Goal: Task Accomplishment & Management: Complete application form

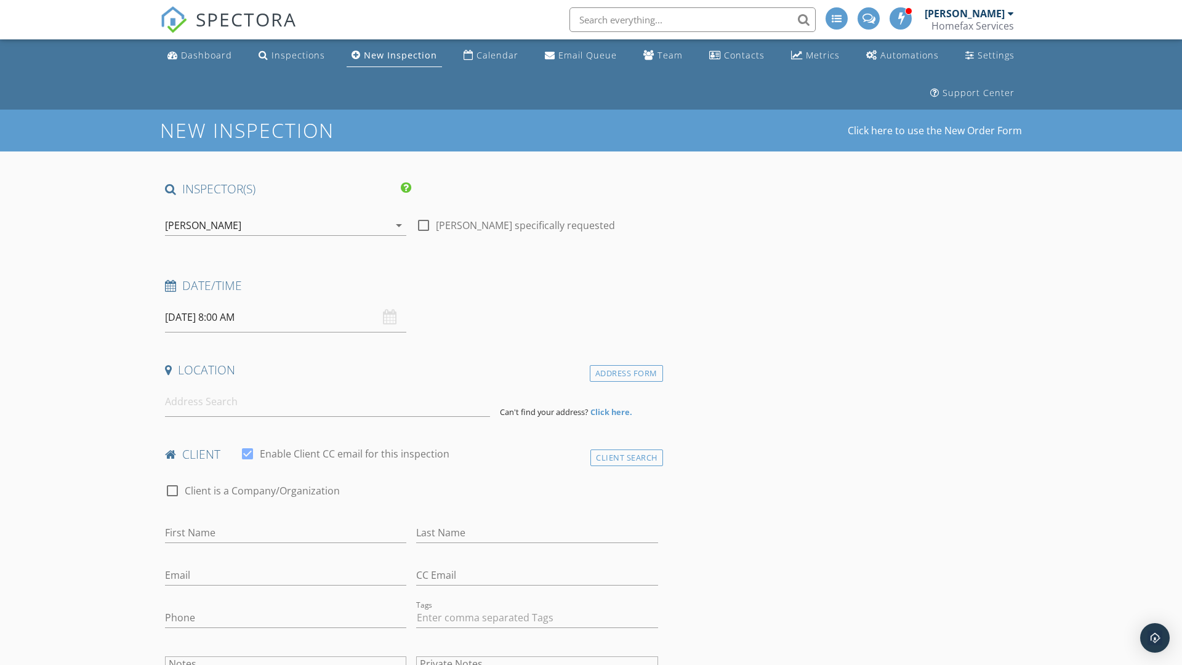
click at [286, 317] on input "[DATE] 8:00 AM" at bounding box center [285, 317] width 241 height 30
click at [297, 345] on input "2025" at bounding box center [296, 346] width 41 height 17
type input "2025"
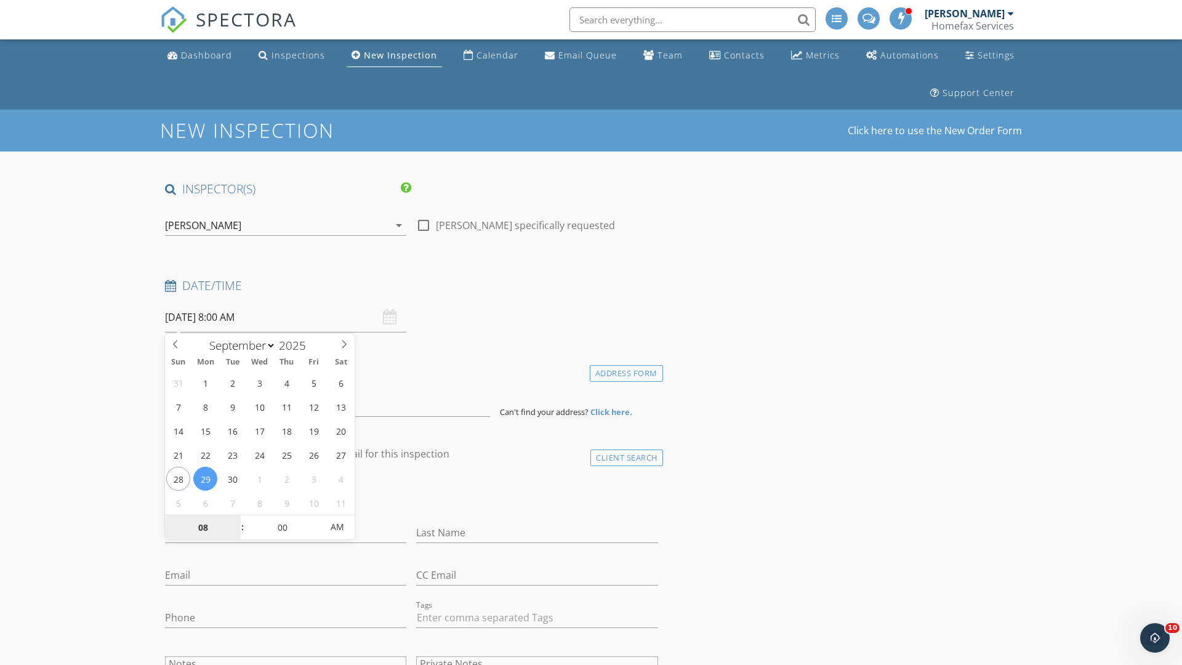
click at [203, 527] on input "08" at bounding box center [203, 527] width 76 height 25
click at [282, 526] on input "00" at bounding box center [282, 527] width 76 height 25
type input "08"
type input "30"
type input "[DATE] 8:30 AM"
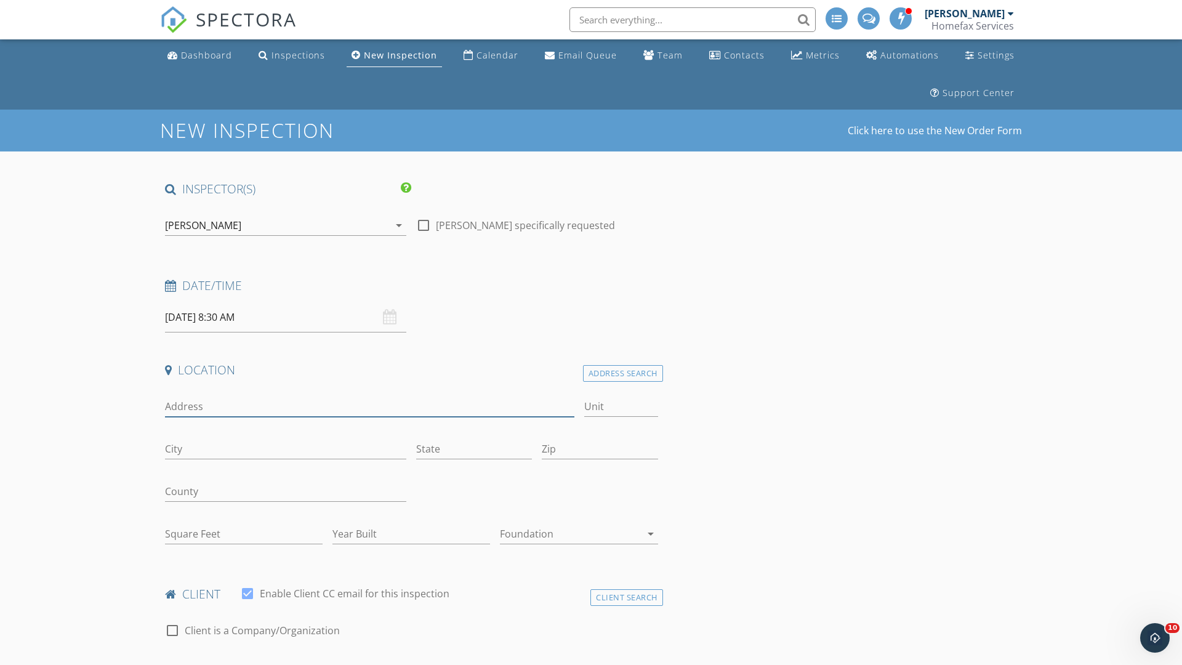
click at [369, 406] on input "Address" at bounding box center [369, 406] width 409 height 20
type input "5505 Prospect Ave"
click at [286, 449] on input "City" at bounding box center [285, 449] width 241 height 20
type input "White Bear Lake"
click at [474, 449] on input "State" at bounding box center [474, 449] width 116 height 20
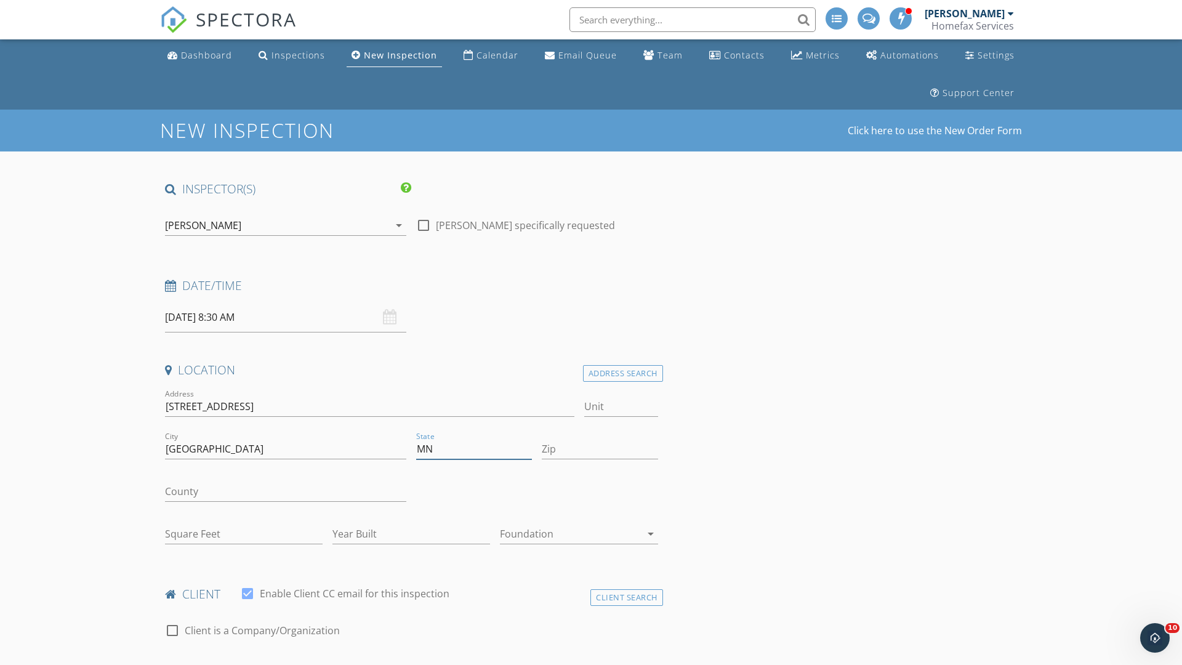
type input "MN"
click at [600, 449] on input "Zip" at bounding box center [600, 449] width 116 height 20
type input "55110"
click at [286, 662] on input "First Name" at bounding box center [285, 672] width 241 height 20
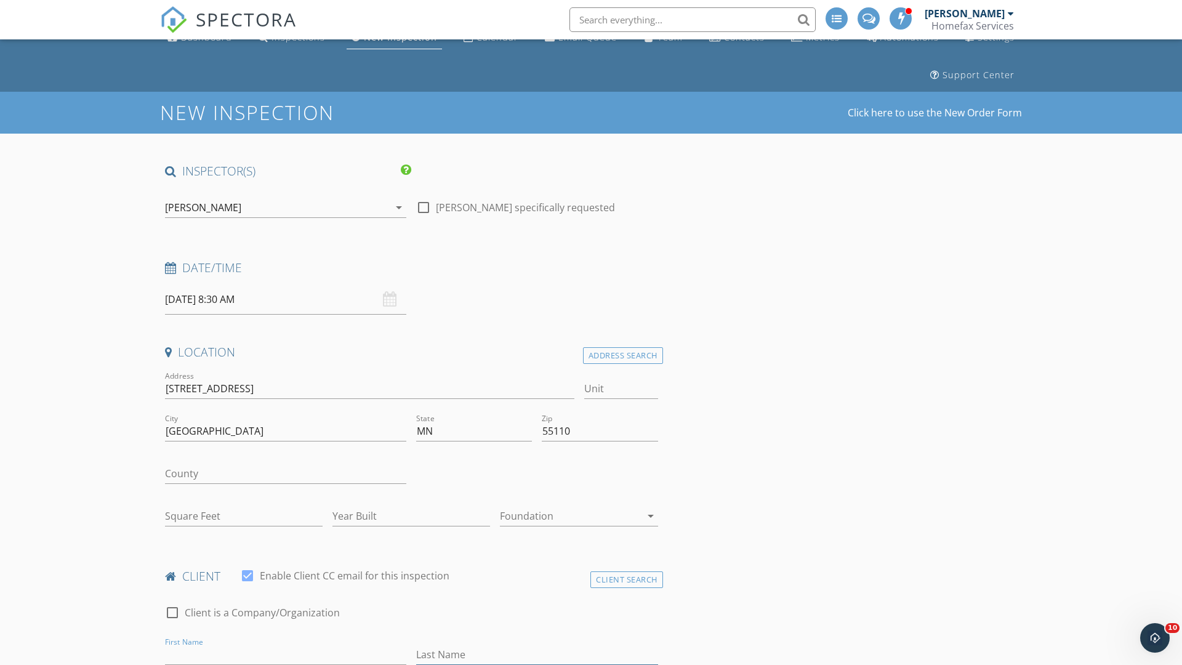
click at [537, 654] on input "Last Name" at bounding box center [536, 654] width 241 height 20
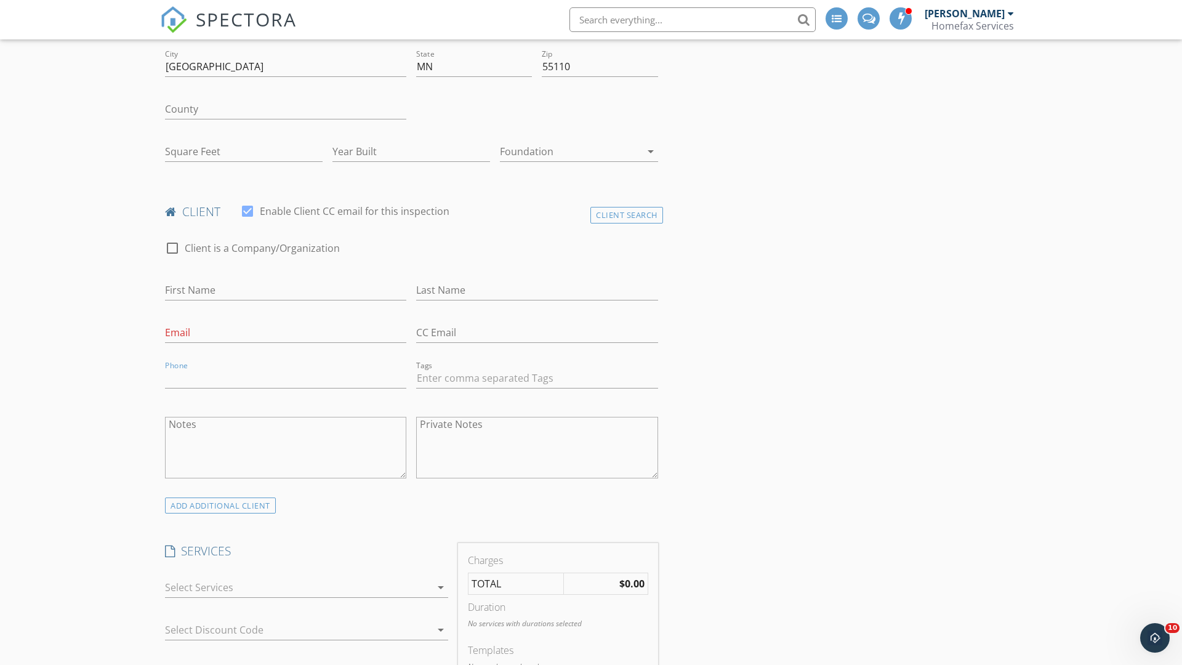
click at [298, 587] on div at bounding box center [298, 587] width 266 height 20
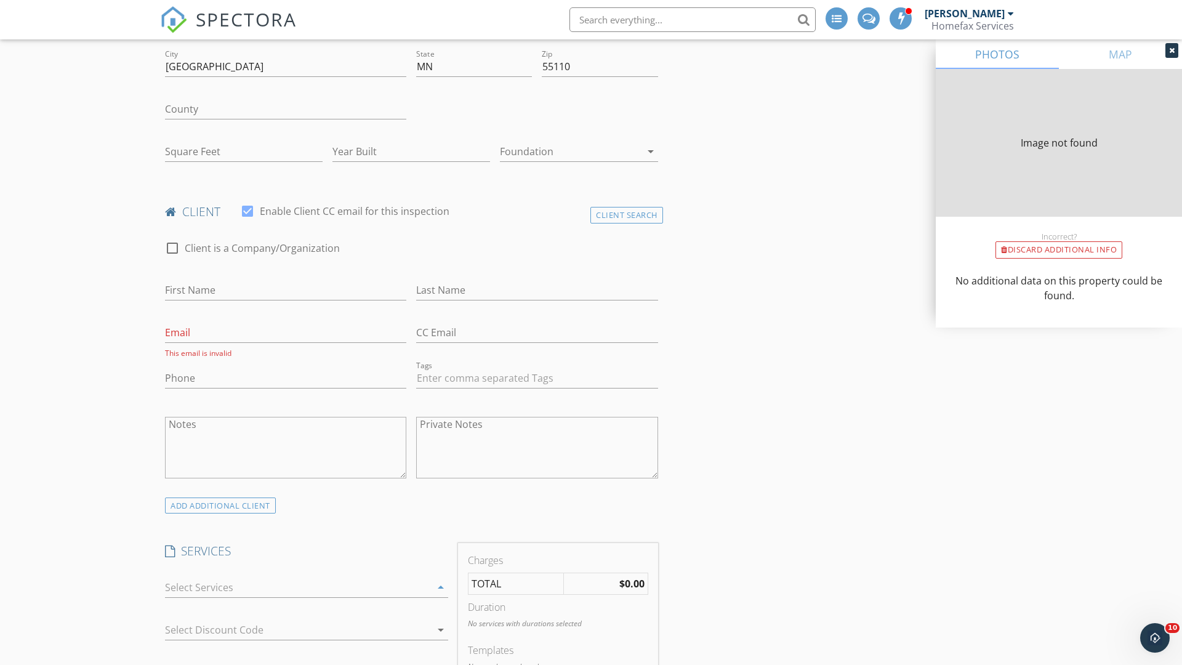
type input "1730"
type input "1983"
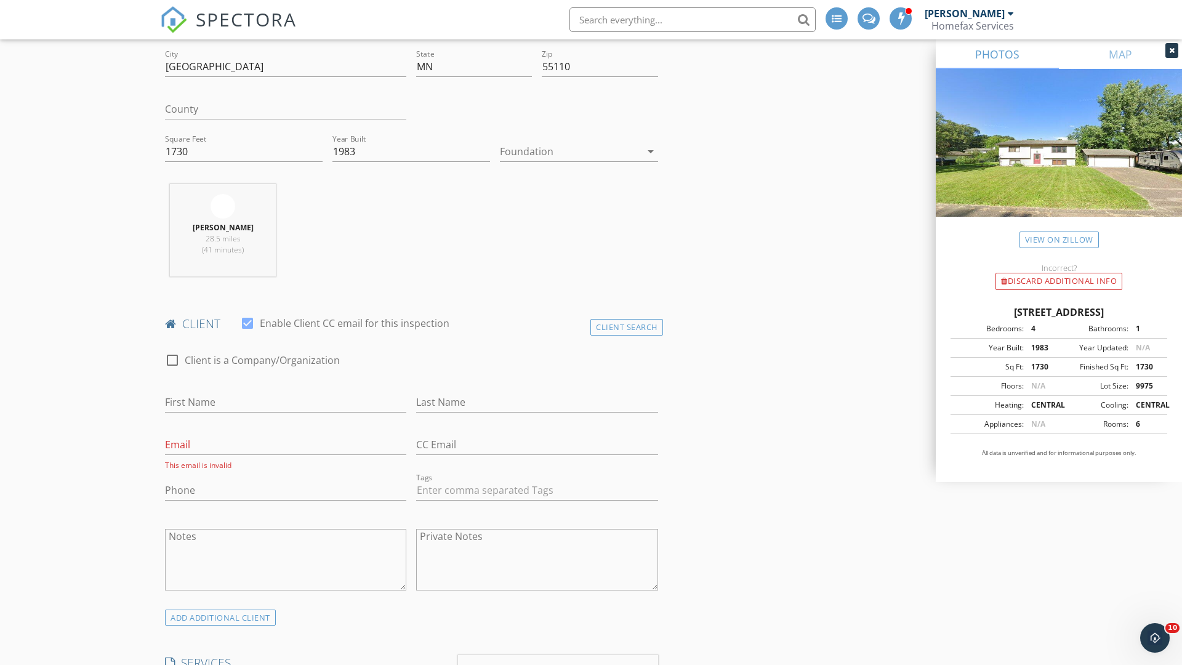
checkbox input "false"
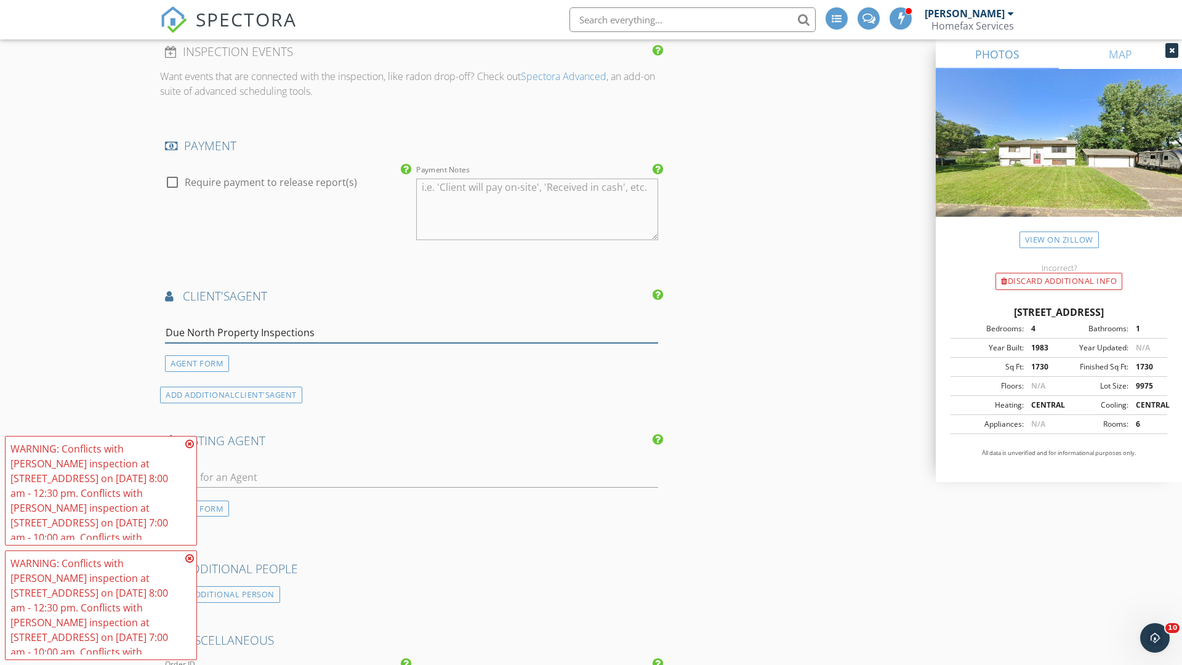
type input "Due North Property Inspections*"
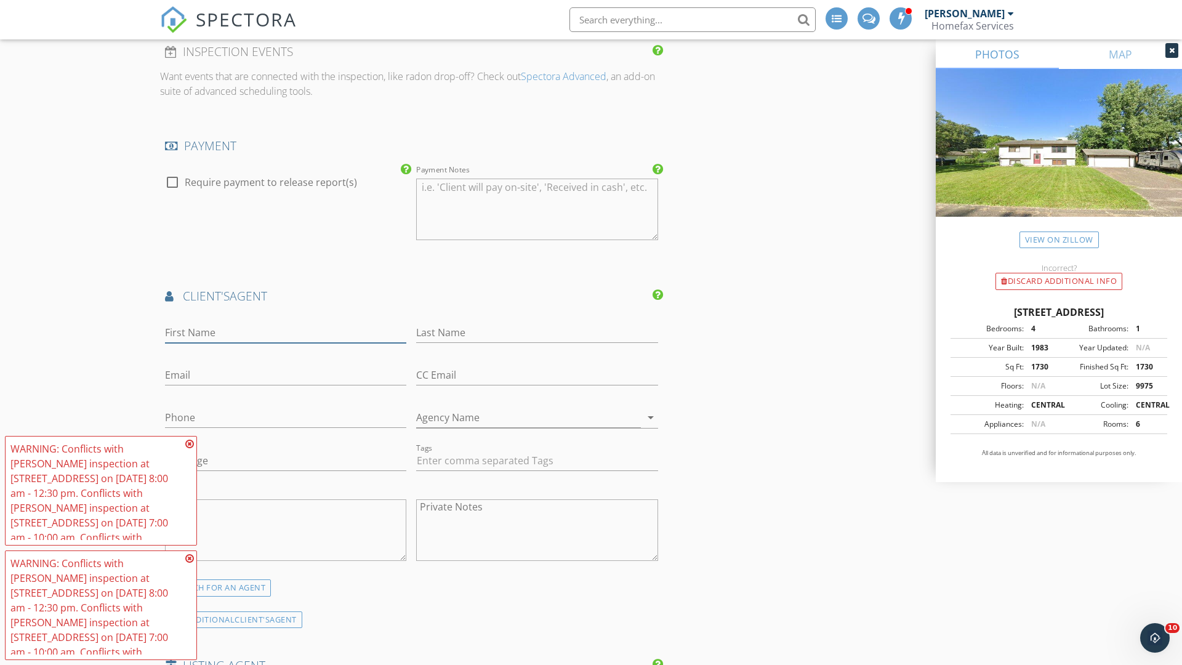
click at [286, 332] on input "First Name" at bounding box center [285, 333] width 241 height 20
type input "Gary"
click at [537, 332] on input "text" at bounding box center [536, 333] width 241 height 20
type input "Christianson"
click at [286, 375] on input "text" at bounding box center [285, 375] width 241 height 20
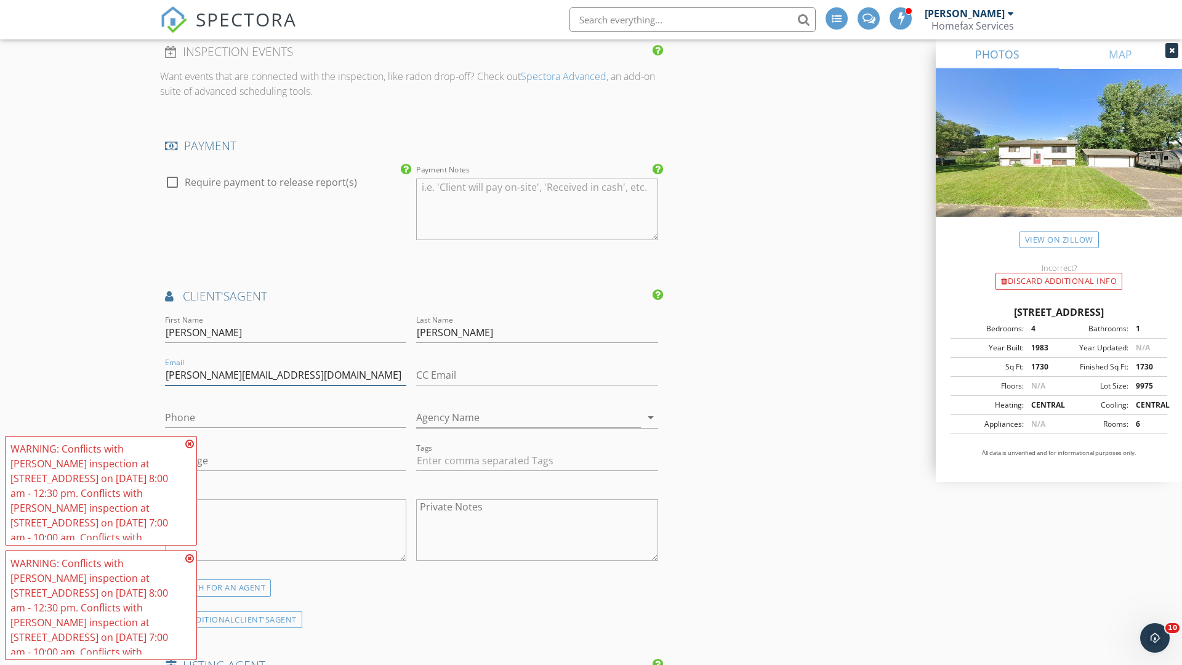
type input "gary@duenorthinspections.com"
click at [286, 417] on input "text" at bounding box center [285, 418] width 241 height 20
type input "763-290-0805"
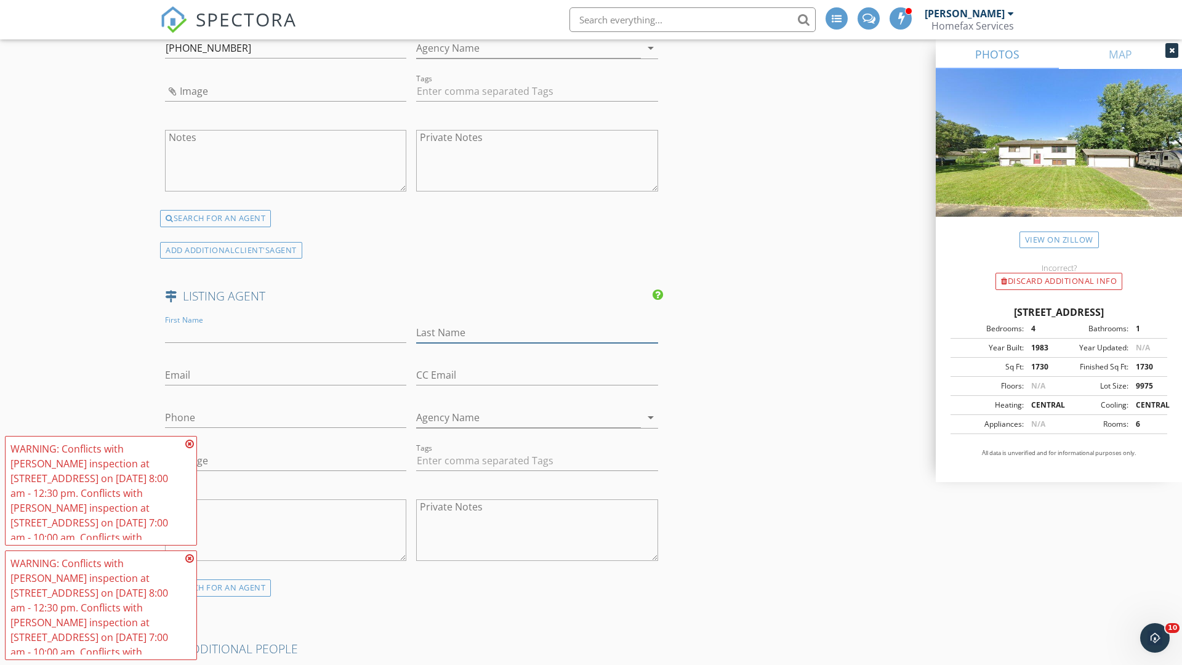
click at [537, 332] on input "text" at bounding box center [536, 333] width 241 height 20
click at [286, 375] on input "text" at bounding box center [285, 375] width 241 height 20
click at [286, 417] on input "text" at bounding box center [285, 418] width 241 height 20
